Goal: Information Seeking & Learning: Learn about a topic

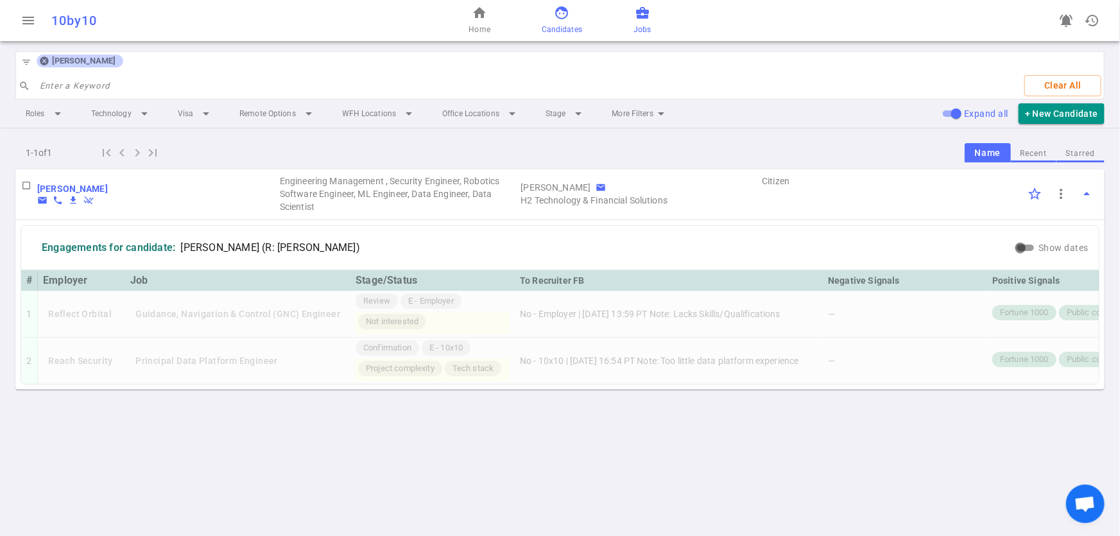
click at [646, 13] on span "business_center" at bounding box center [642, 12] width 15 height 15
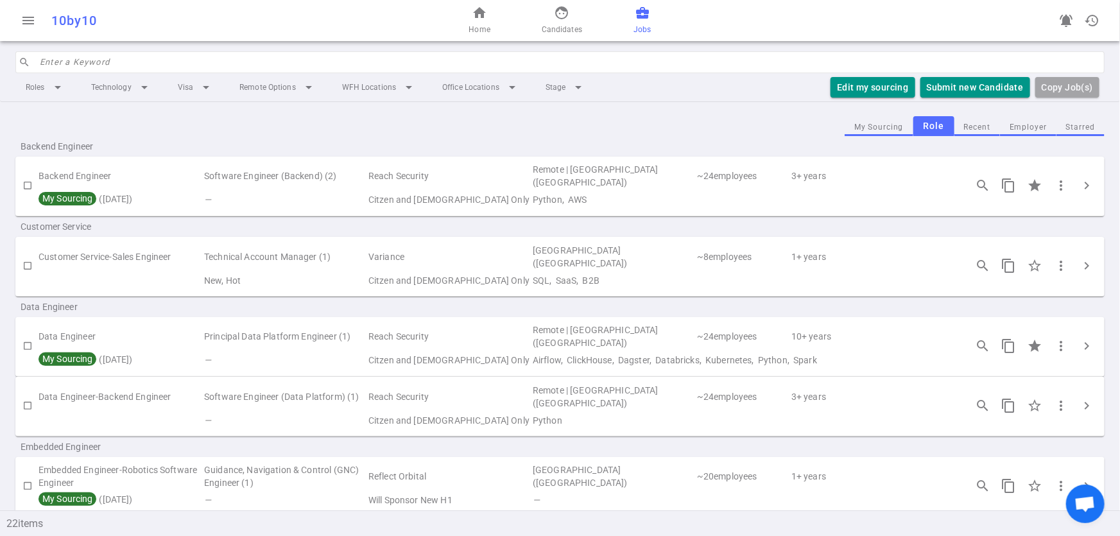
click at [1024, 128] on button "Employer" at bounding box center [1028, 127] width 56 height 17
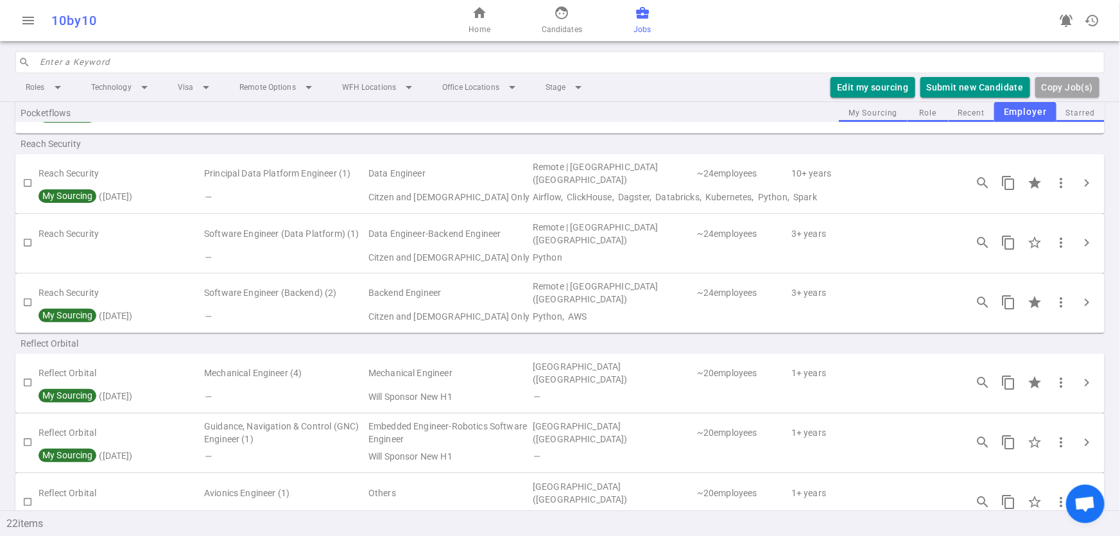
scroll to position [276, 0]
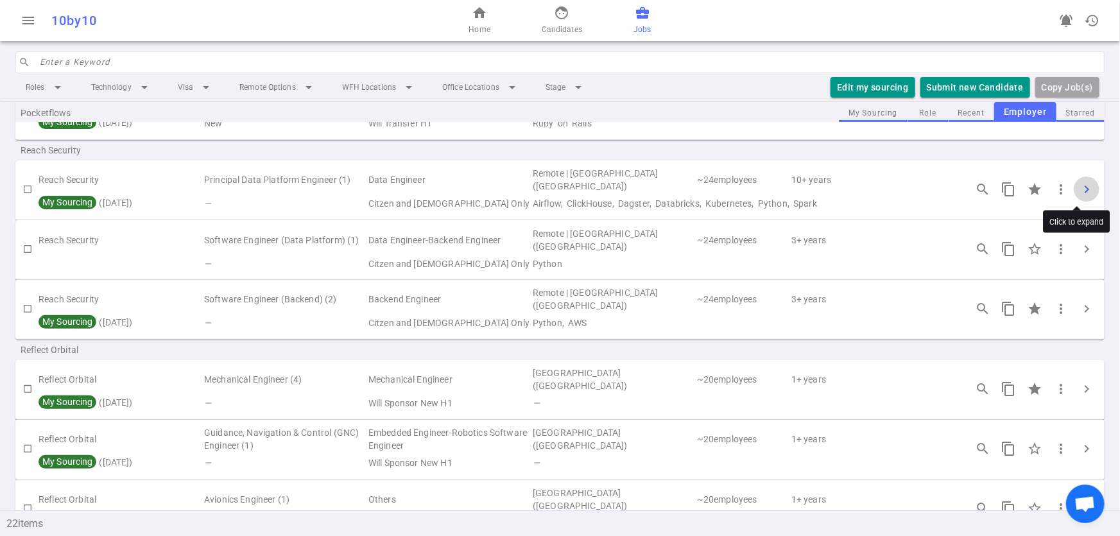
click at [1079, 189] on span "chevron_right" at bounding box center [1086, 189] width 15 height 15
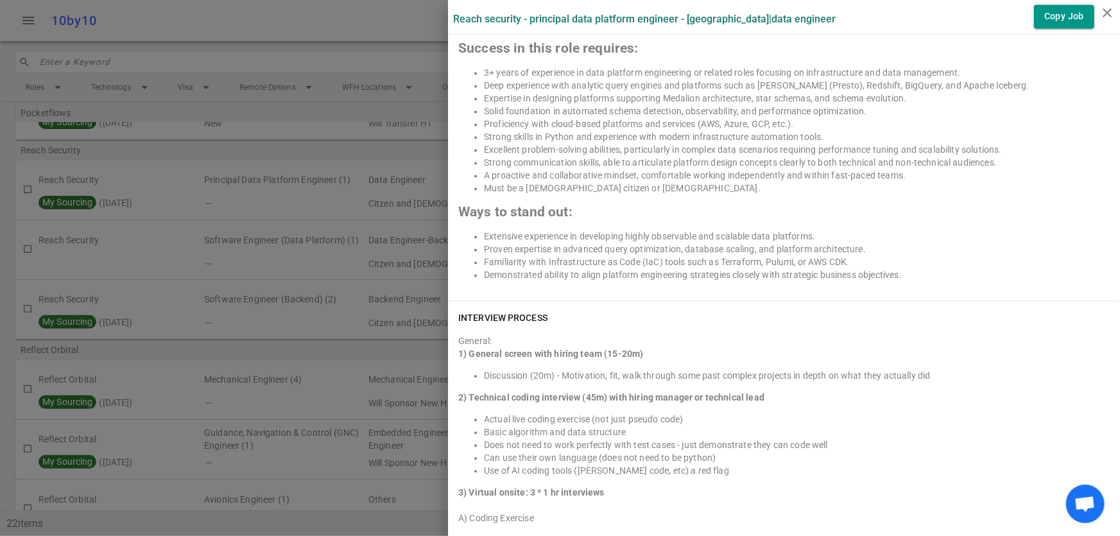
scroll to position [1406, 0]
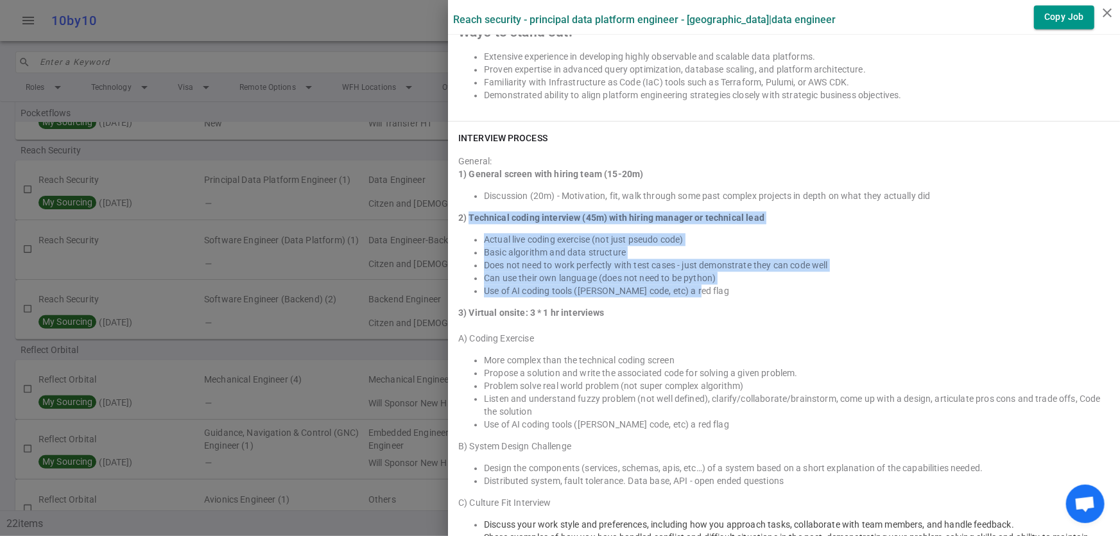
drag, startPoint x: 458, startPoint y: 214, endPoint x: 829, endPoint y: 286, distance: 377.6
click at [829, 286] on div "1) General screen with hiring team (15-20m) Discussion (20m) - Motivation, fit,…" at bounding box center [783, 413] width 651 height 493
copy div "Technical coding interview (45m) with hiring manager or technical lead Actual l…"
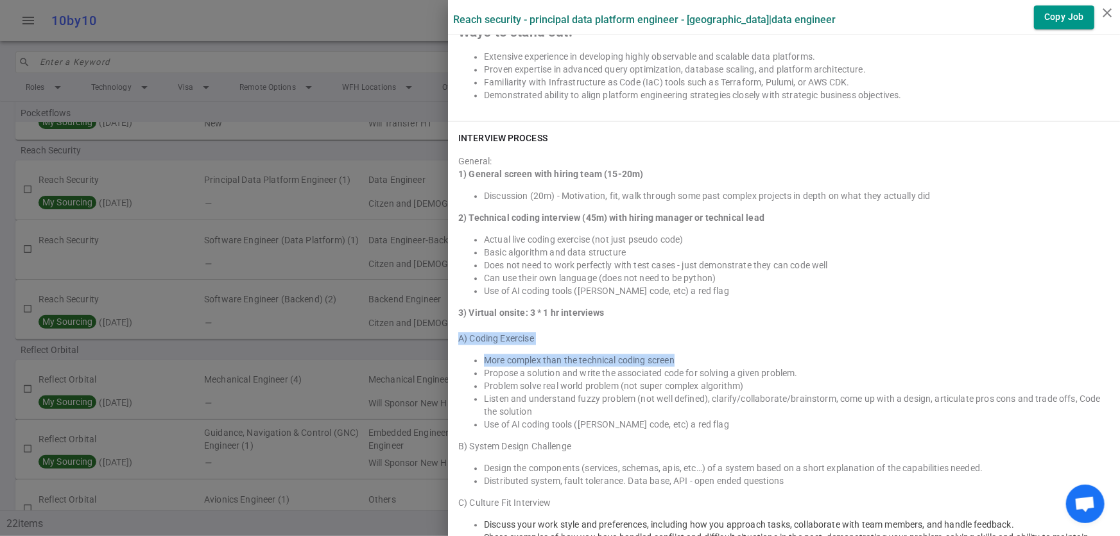
drag, startPoint x: 444, startPoint y: 335, endPoint x: 688, endPoint y: 351, distance: 244.3
click at [688, 351] on div "INTERVIEW PROCESS General: 1) General screen with hiring team (15-20m) Discussi…" at bounding box center [784, 415] width 672 height 588
copy div "A) Coding Exercise More complex than the technical coding screen"
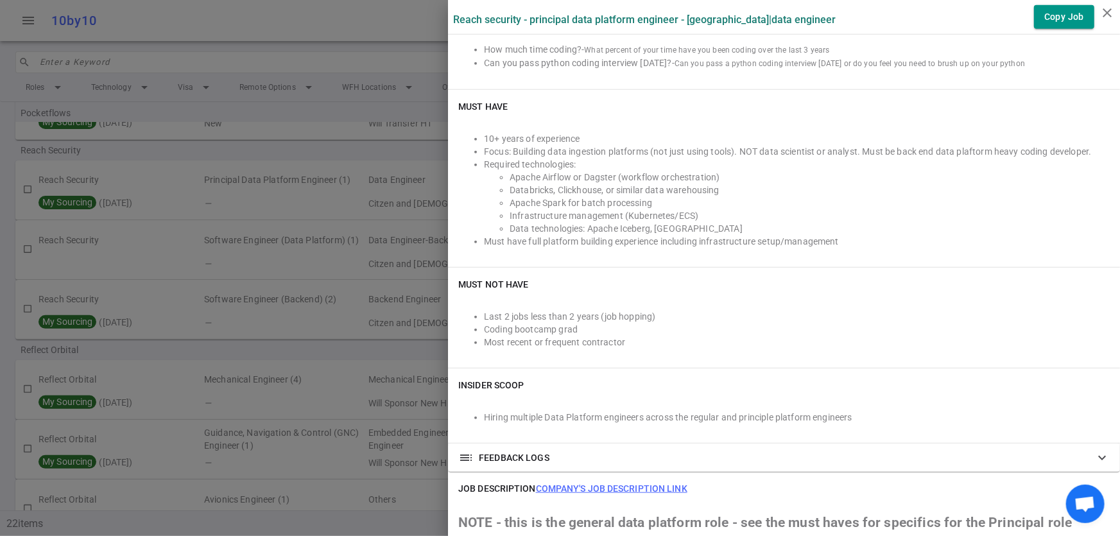
scroll to position [161, 0]
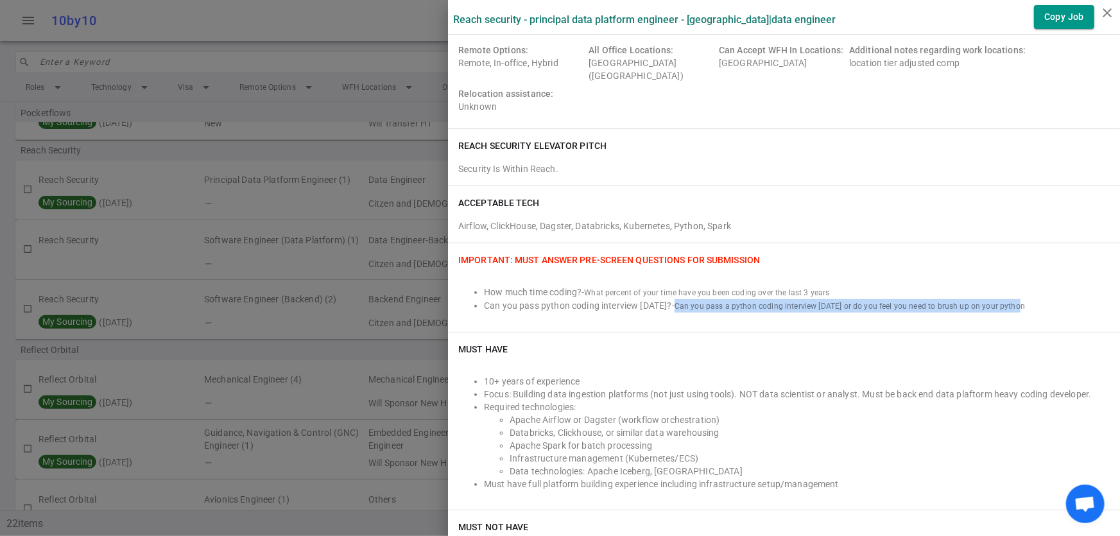
drag, startPoint x: 666, startPoint y: 302, endPoint x: 1014, endPoint y: 303, distance: 347.8
click at [1014, 303] on li "Can you pass python coding interview [DATE]? - Can you pass a python coding int…" at bounding box center [797, 305] width 626 height 13
copy span "Can you pass a python coding interview [DATE] or do you feel you need to brush …"
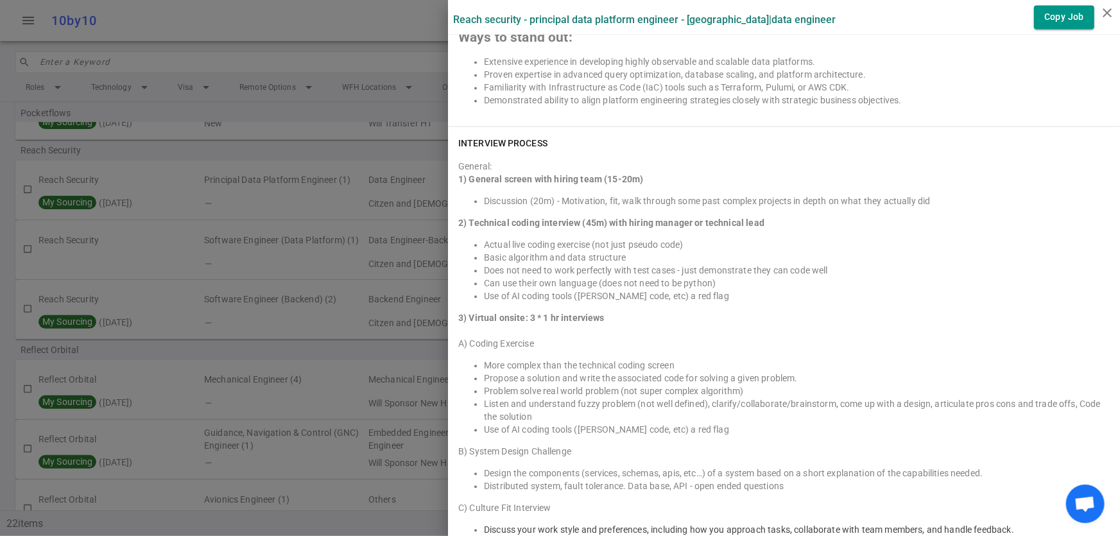
scroll to position [1410, 0]
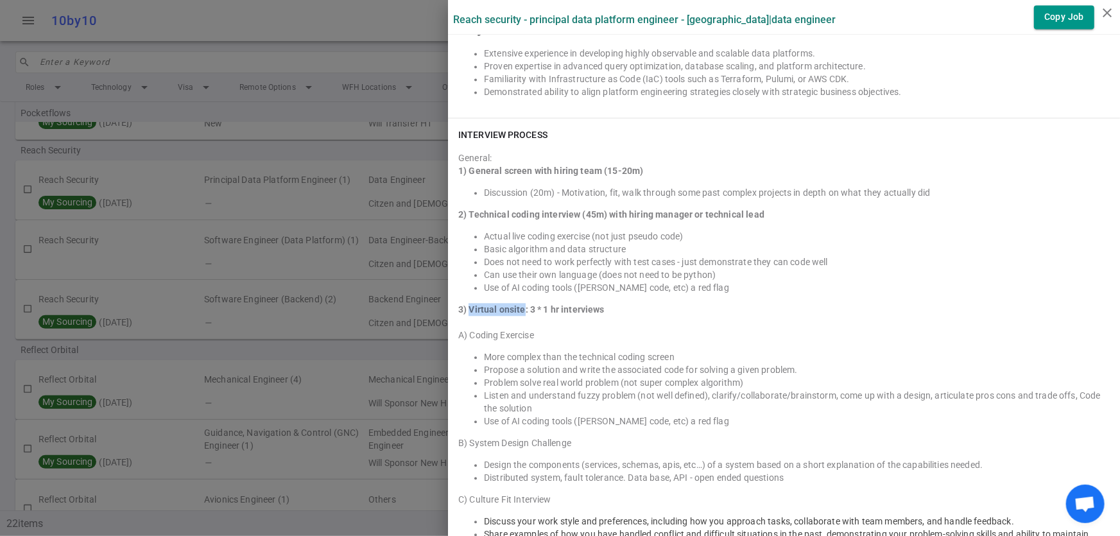
drag, startPoint x: 458, startPoint y: 305, endPoint x: 513, endPoint y: 304, distance: 55.2
click at [513, 304] on strong "3) Virtual onsite: 3 * 1 hr interviews" at bounding box center [531, 309] width 146 height 10
copy strong "Virtual onsite"
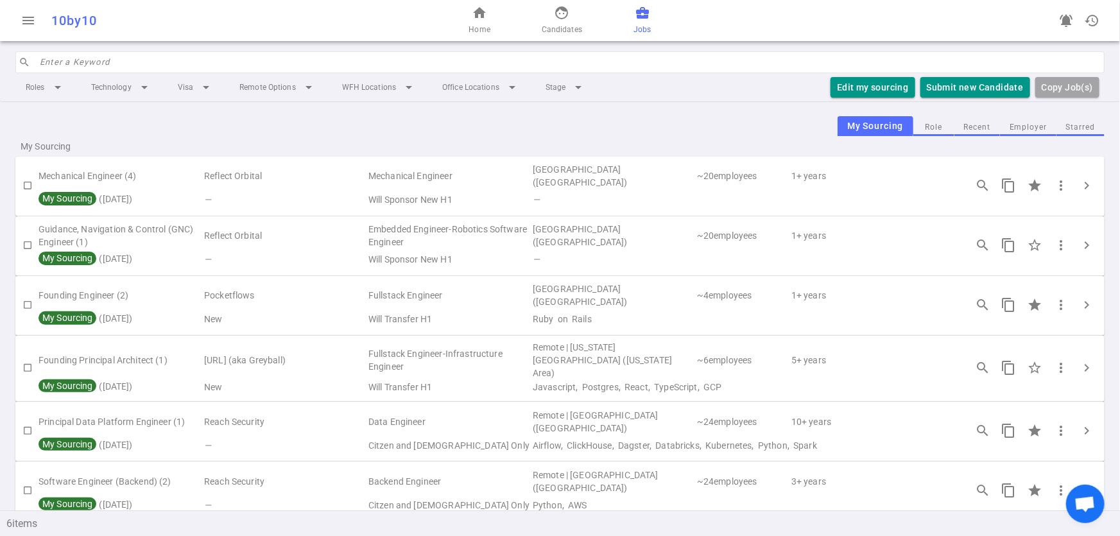
scroll to position [18, 0]
